Goal: Task Accomplishment & Management: Manage account settings

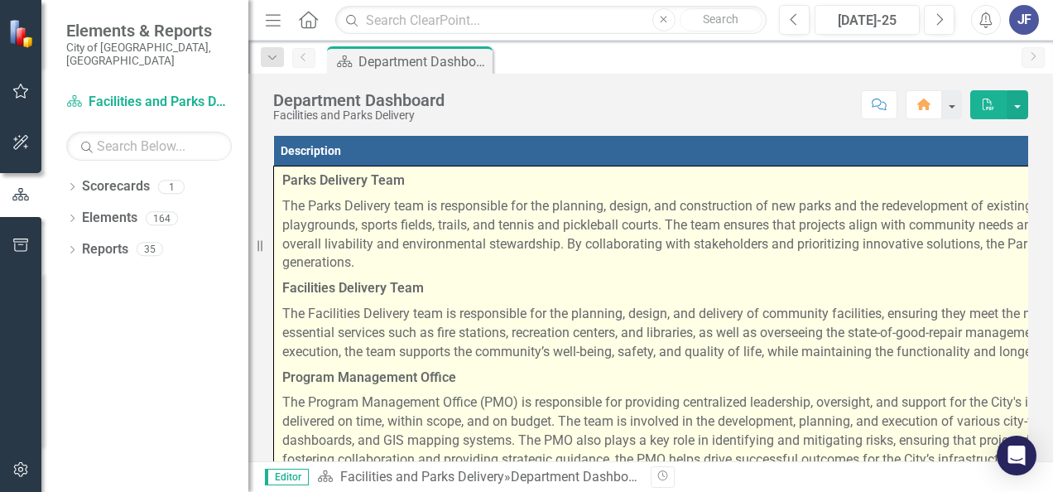
click at [290, 190] on p "Parks Delivery Team" at bounding box center [920, 182] width 1276 height 22
click at [281, 180] on td "Parks Delivery Team The Parks Delivery team is responsible for the planning, de…" at bounding box center [921, 320] width 1294 height 309
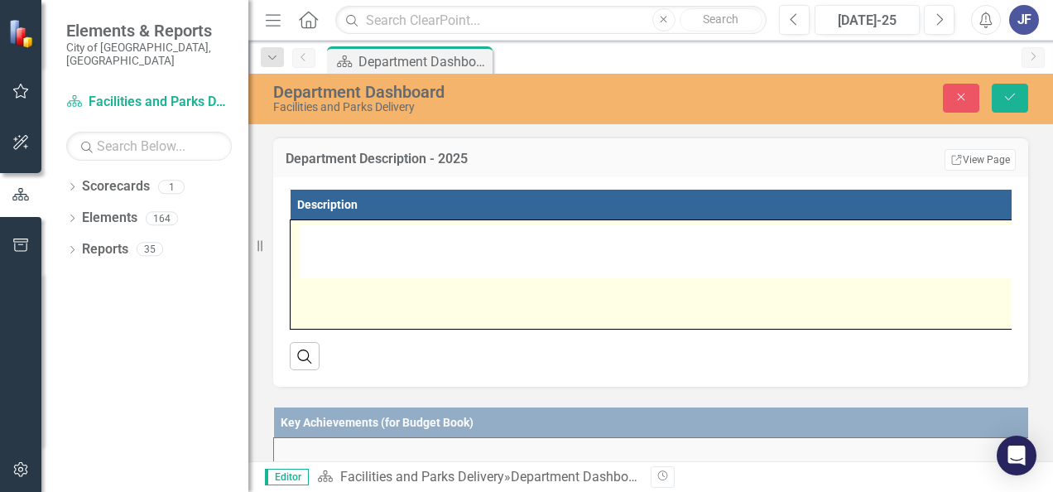
type textarea "<p><strong>Parks Delivery Team</strong></p> <p>The Parks Delivery team is respo…"
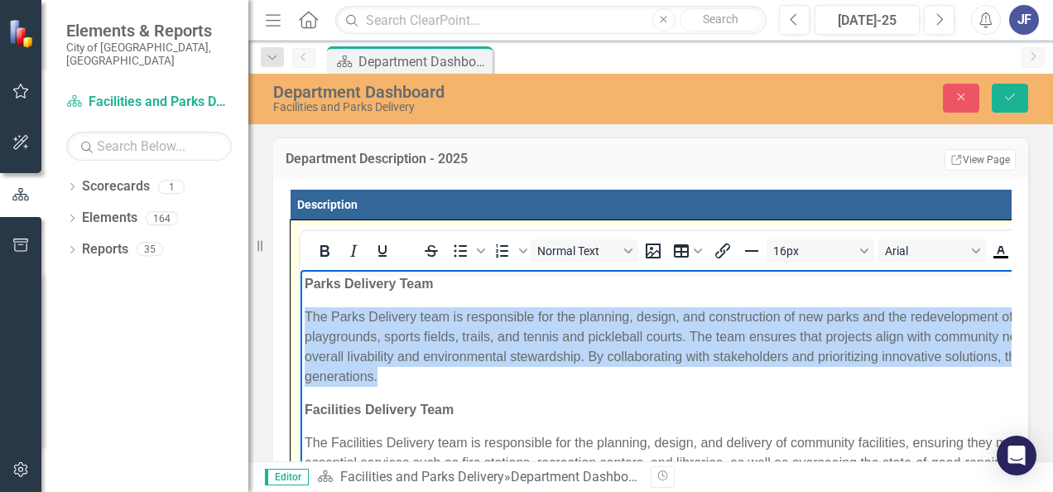
drag, startPoint x: 304, startPoint y: 313, endPoint x: 389, endPoint y: 377, distance: 106.9
click at [389, 377] on p "The Parks Delivery team is responsible for the planning, design, and constructi…" at bounding box center [942, 346] width 1275 height 79
copy p "The Parks Delivery team is responsible for the planning, design, and constructi…"
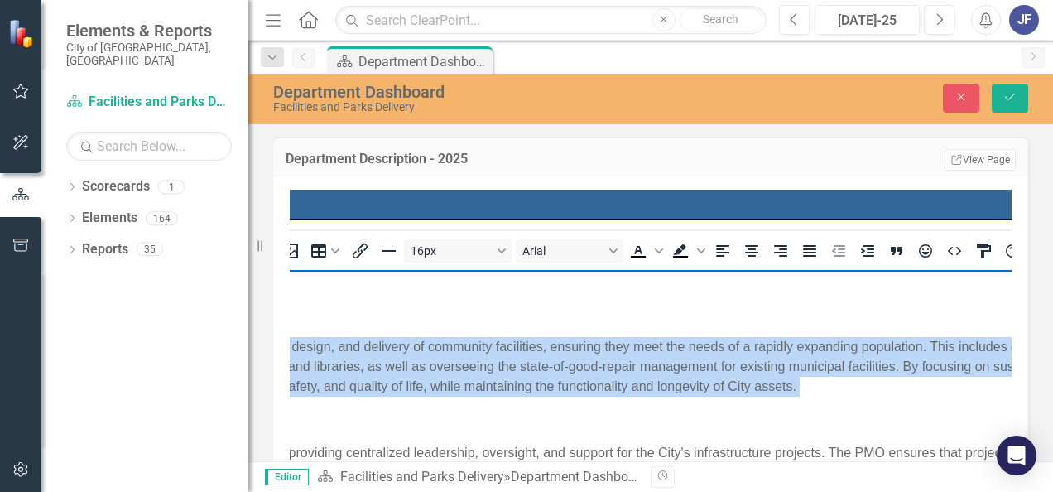
scroll to position [0, 366]
drag, startPoint x: -60, startPoint y: 343, endPoint x: 827, endPoint y: 391, distance: 888.6
click at [827, 391] on p "The Facilities Delivery team is responsible for the planning, design, and deliv…" at bounding box center [576, 367] width 1275 height 60
copy p "The Facilities Delivery team is responsible for the planning, design, and deliv…"
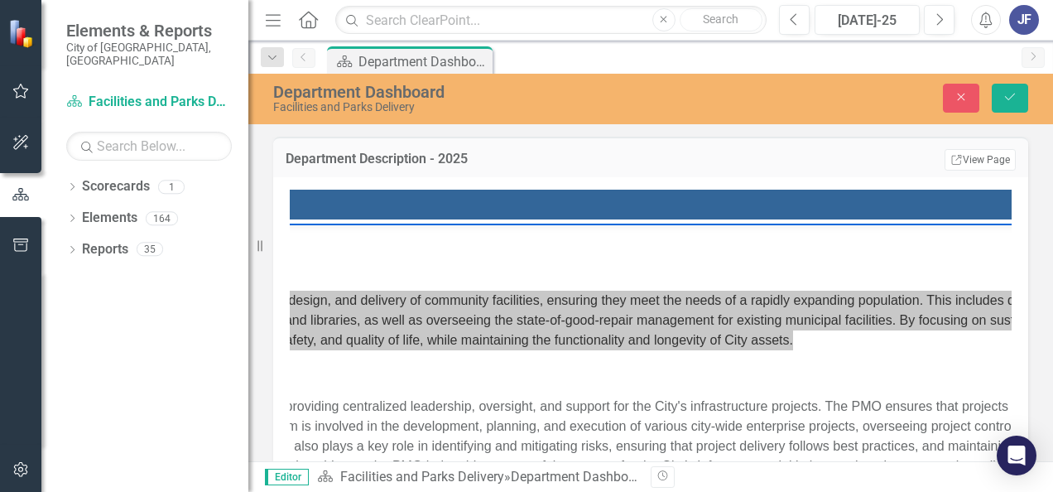
scroll to position [65, 366]
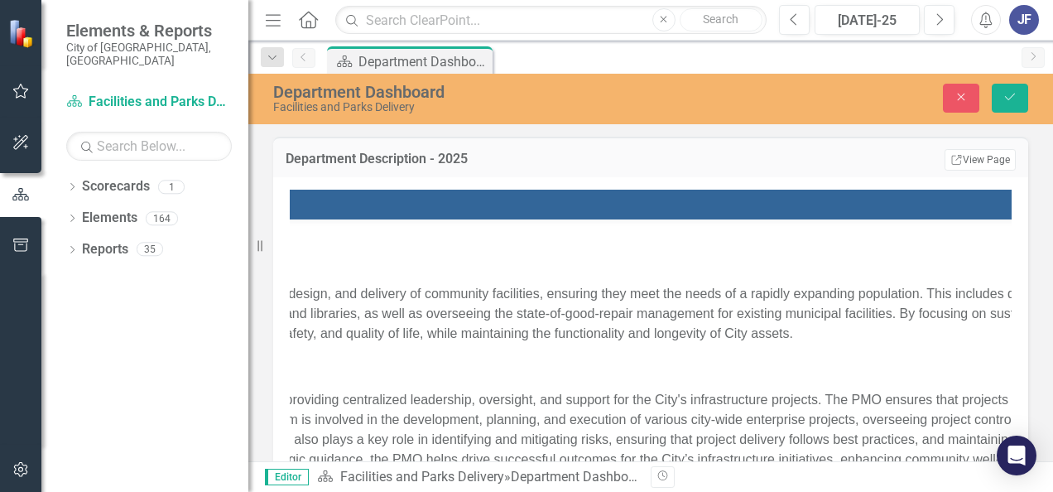
drag, startPoint x: 447, startPoint y: 381, endPoint x: 447, endPoint y: 445, distance: 64.6
click at [447, 445] on p "The Program Management Office (PMO) is responsible for providing centralized le…" at bounding box center [576, 439] width 1275 height 99
click at [316, 416] on p "The Program Management Office (PMO) is responsible for providing centralized le…" at bounding box center [576, 439] width 1275 height 99
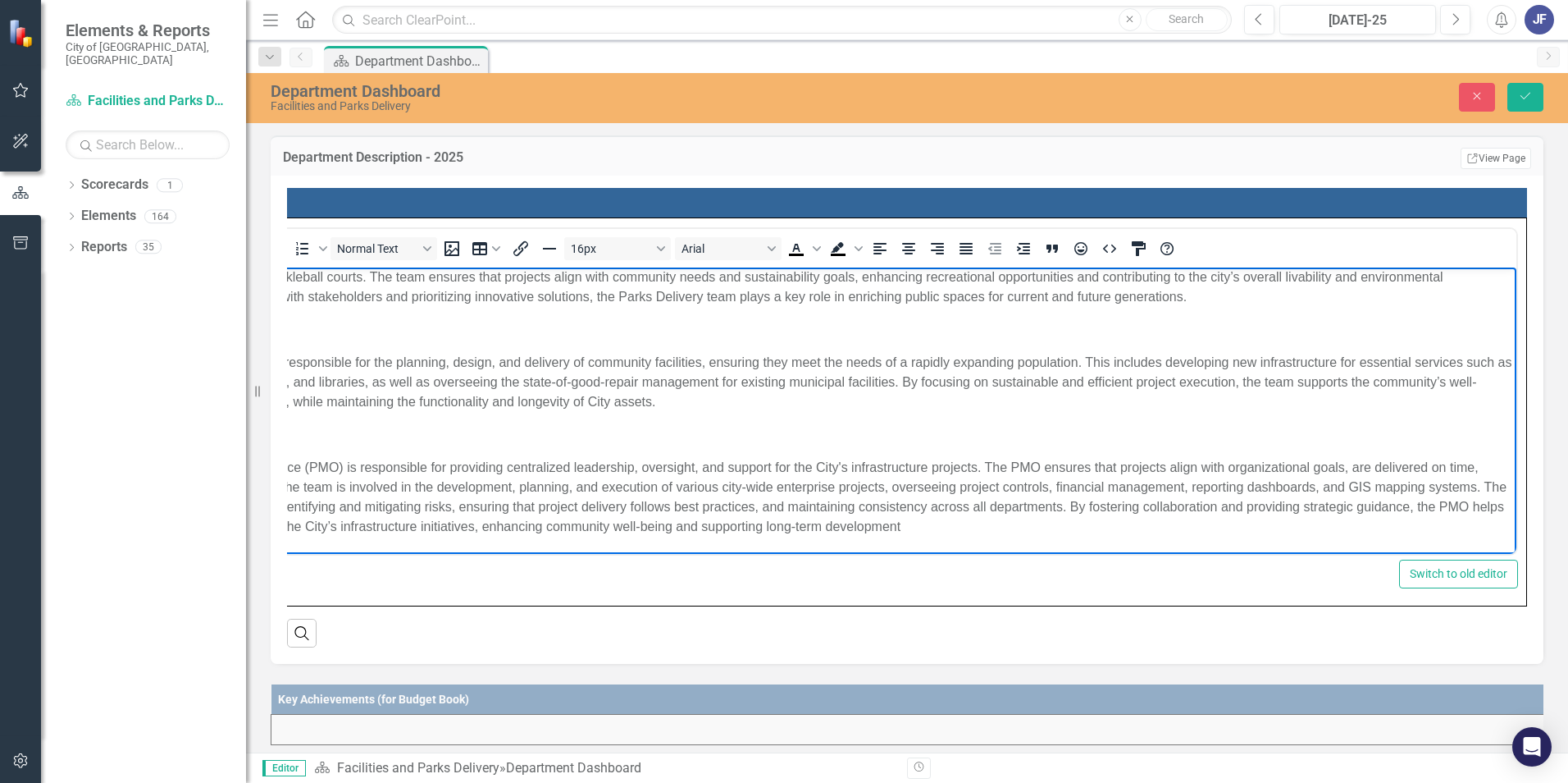
scroll to position [0, 0]
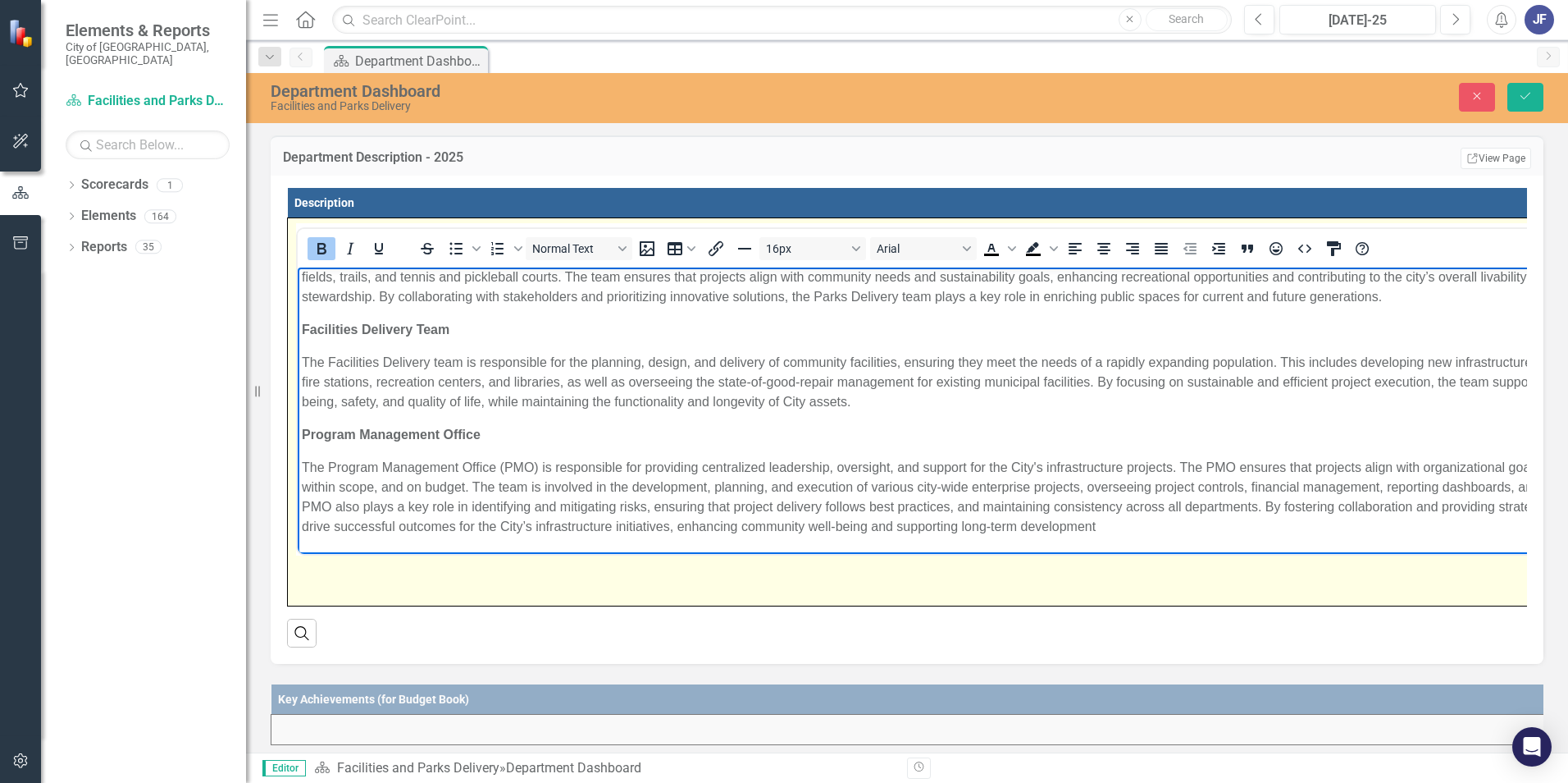
click at [305, 465] on p "The Program Management Office (PMO) is responsible for providing centralized le…" at bounding box center [1004, 497] width 1406 height 78
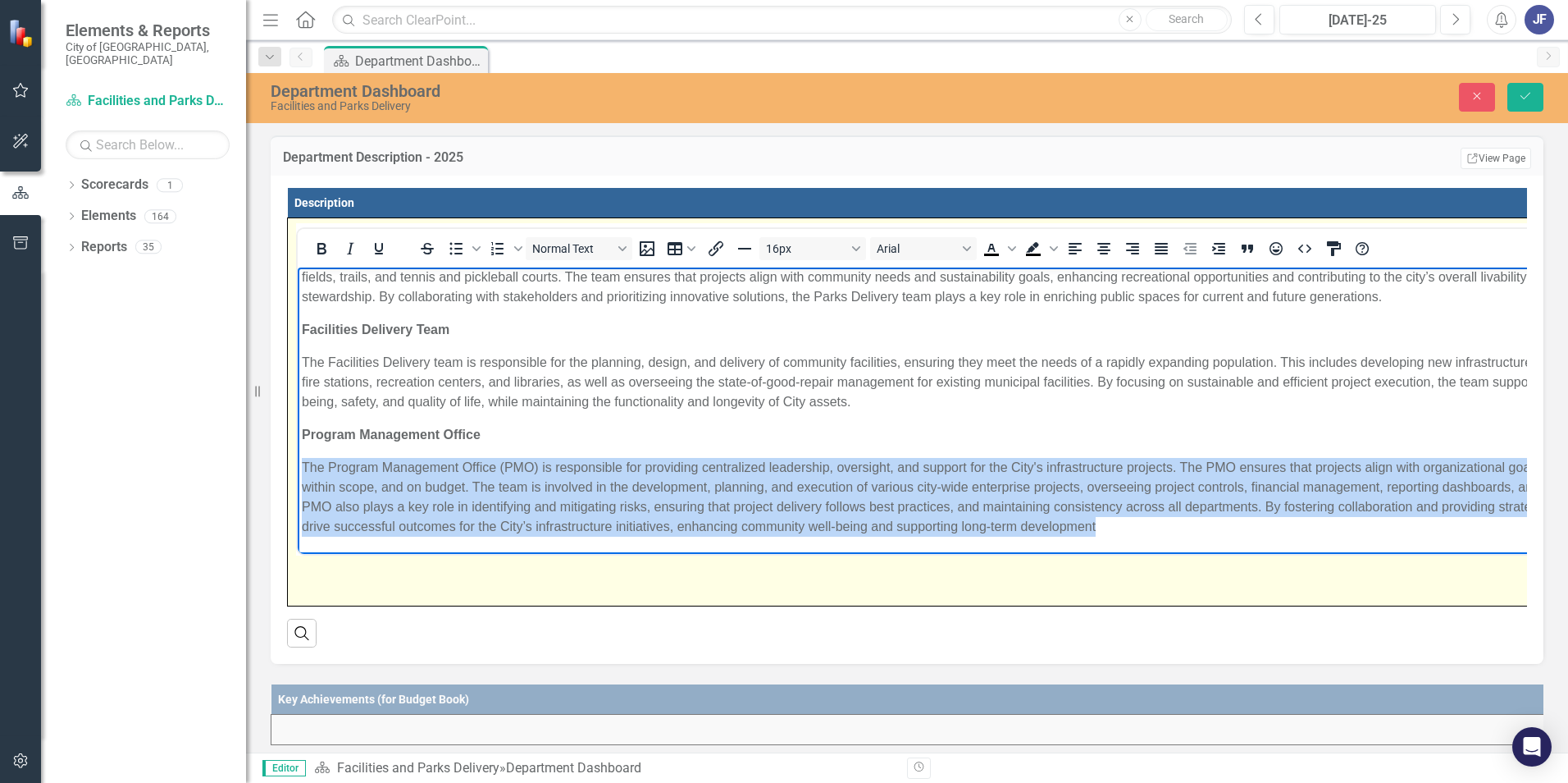
drag, startPoint x: 302, startPoint y: 463, endPoint x: 1137, endPoint y: 526, distance: 837.4
click at [1137, 526] on p "The Program Management Office (PMO) is responsible for providing centralized le…" at bounding box center [1004, 497] width 1406 height 78
copy p "The Program Management Office (PMO) is responsible for providing centralized le…"
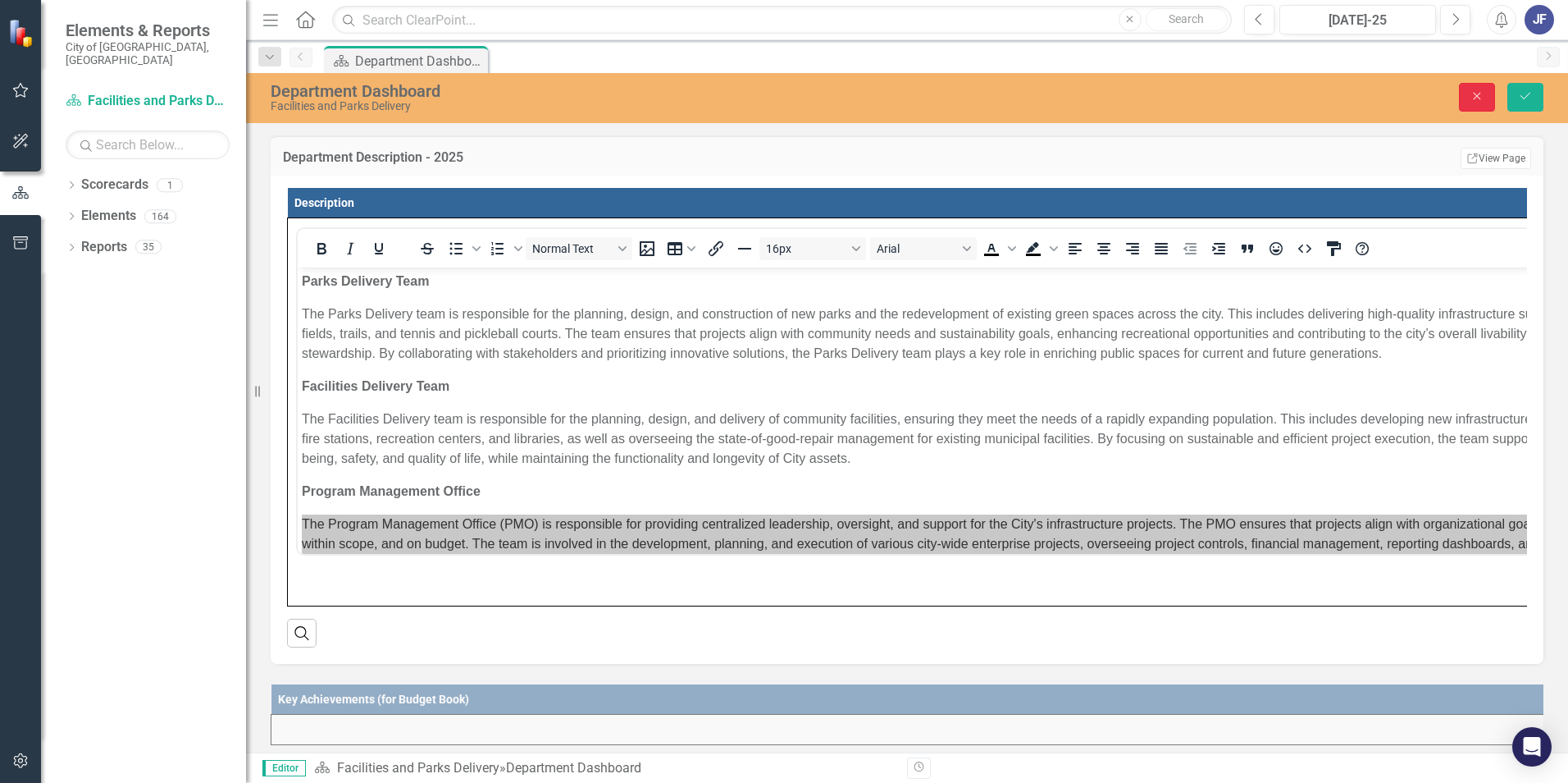
click at [1475, 104] on button "Close" at bounding box center [1476, 97] width 36 height 29
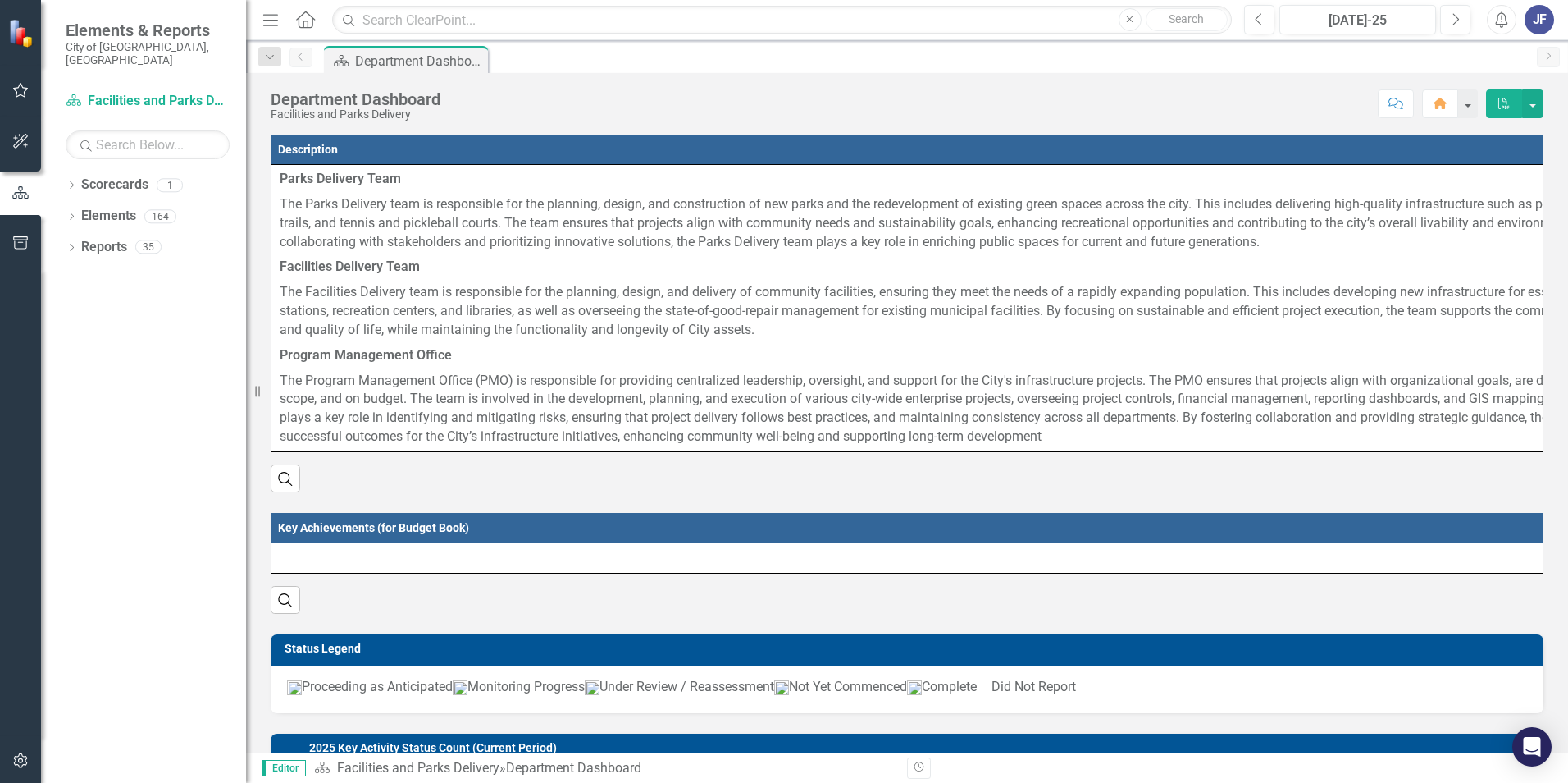
click at [1539, 18] on div "JF" at bounding box center [1539, 20] width 30 height 30
click at [1467, 207] on link "Logout Log Out" at bounding box center [1488, 207] width 130 height 31
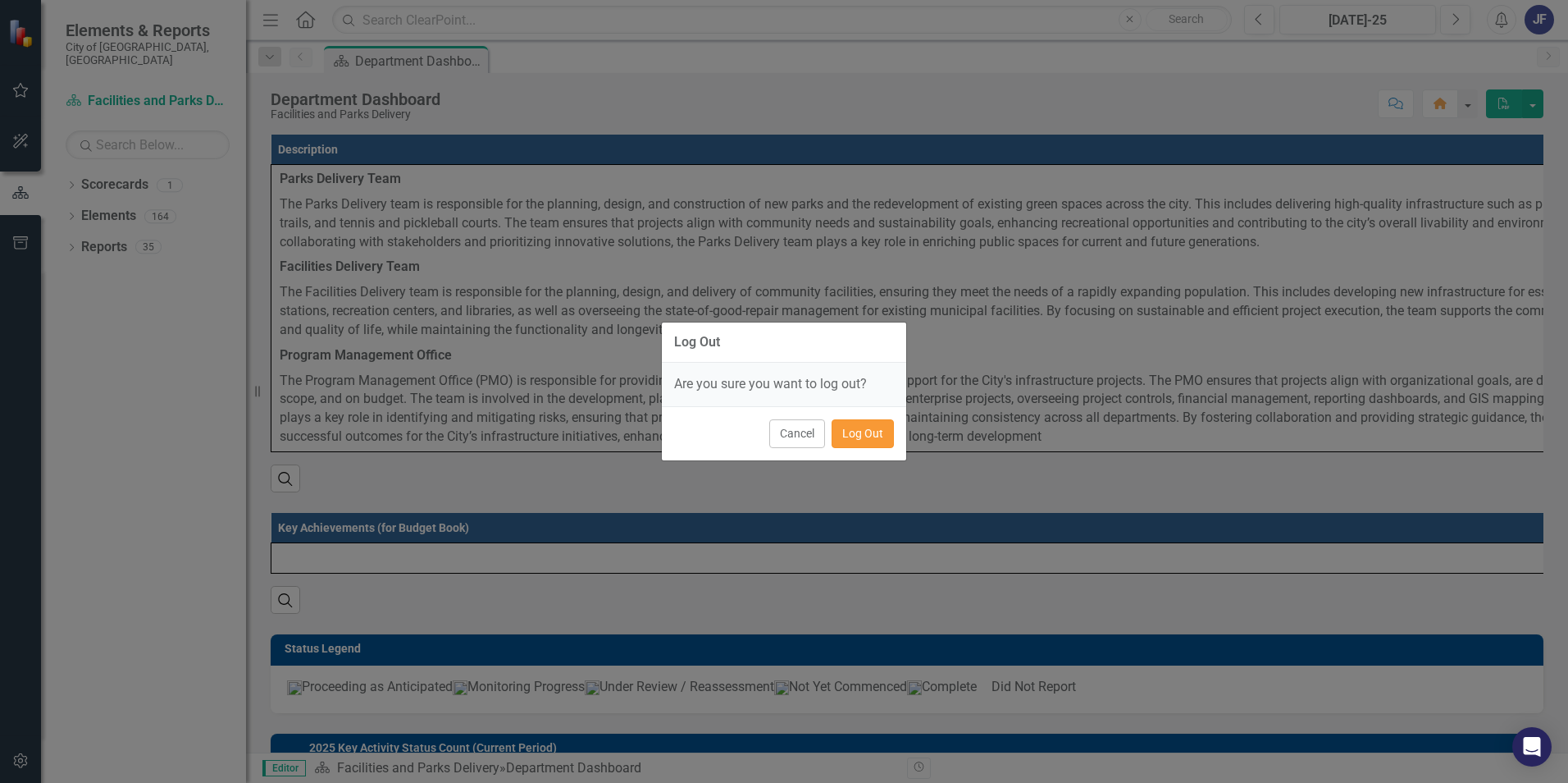
click at [864, 426] on button "Log Out" at bounding box center [862, 433] width 62 height 29
